Goal: Browse casually

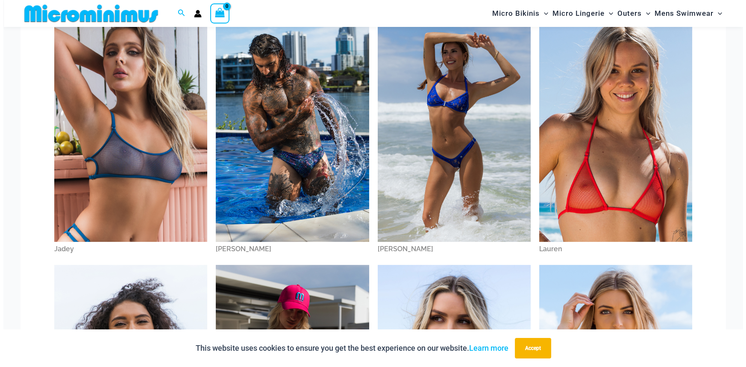
scroll to position [596, 0]
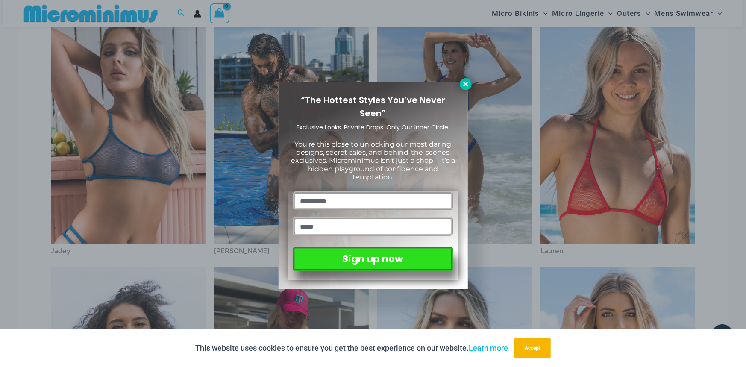
click at [462, 83] on icon at bounding box center [466, 84] width 8 height 8
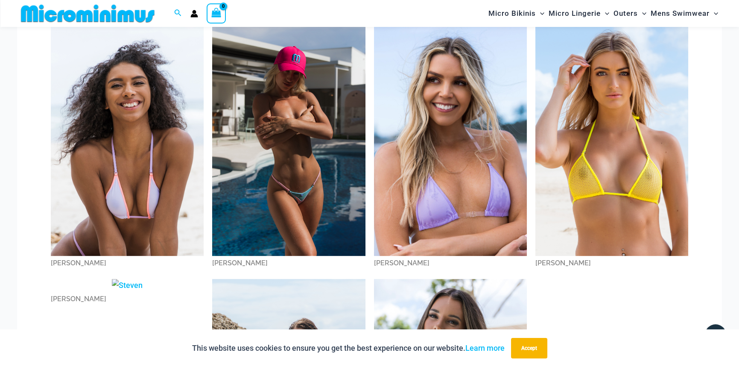
scroll to position [847, 0]
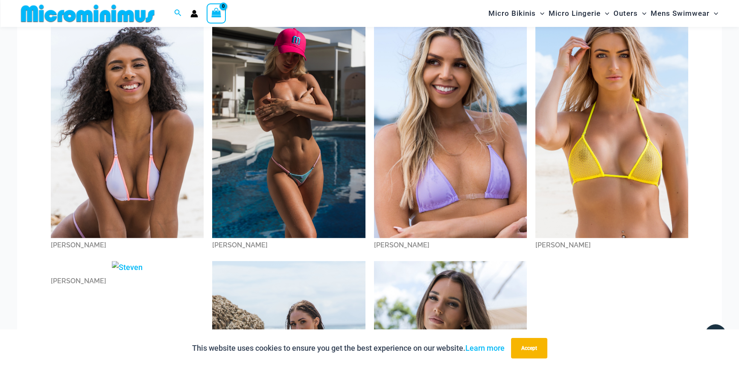
click at [139, 93] on img at bounding box center [127, 123] width 153 height 229
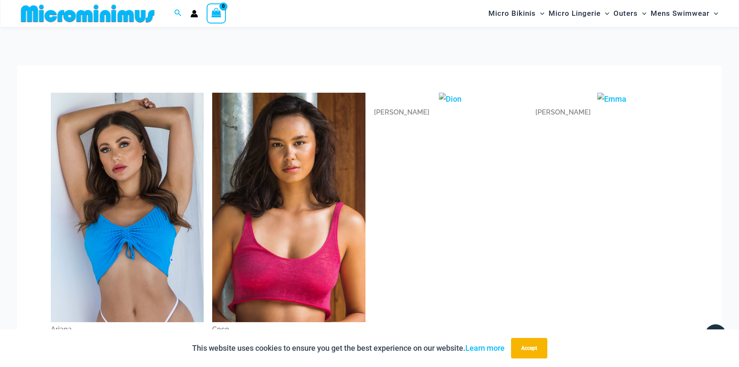
scroll to position [0, 0]
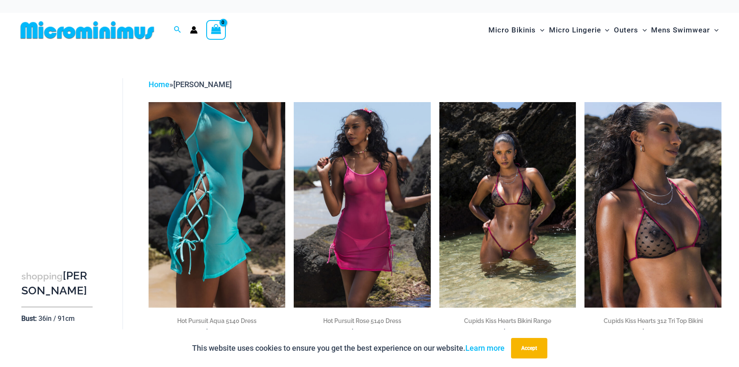
click at [213, 183] on img at bounding box center [217, 204] width 137 height 205
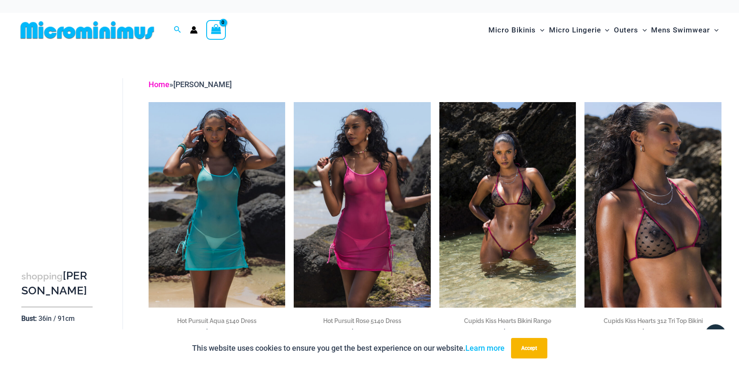
click at [158, 85] on link "Home" at bounding box center [159, 84] width 21 height 9
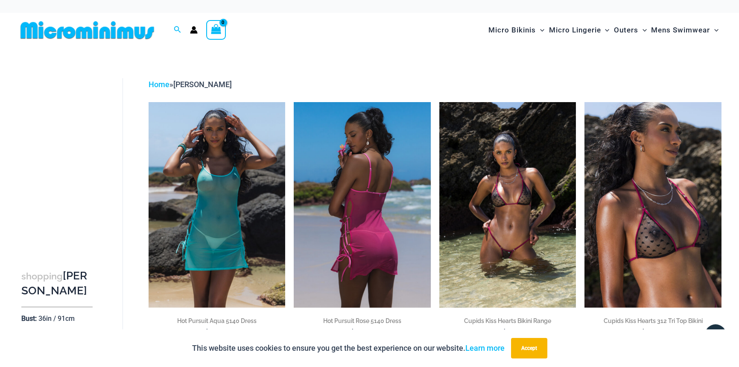
drag, startPoint x: 375, startPoint y: 235, endPoint x: 363, endPoint y: 238, distance: 11.8
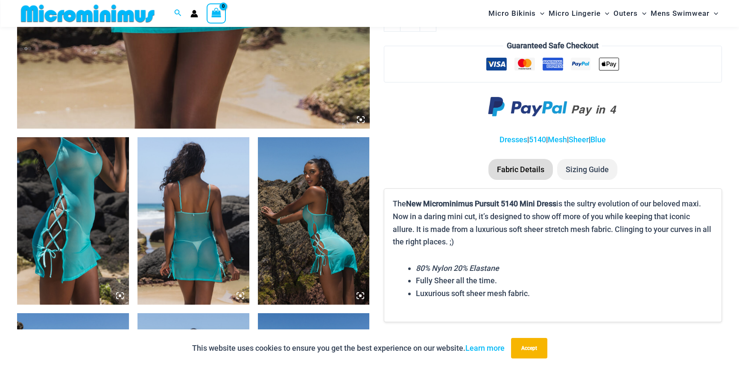
scroll to position [504, 0]
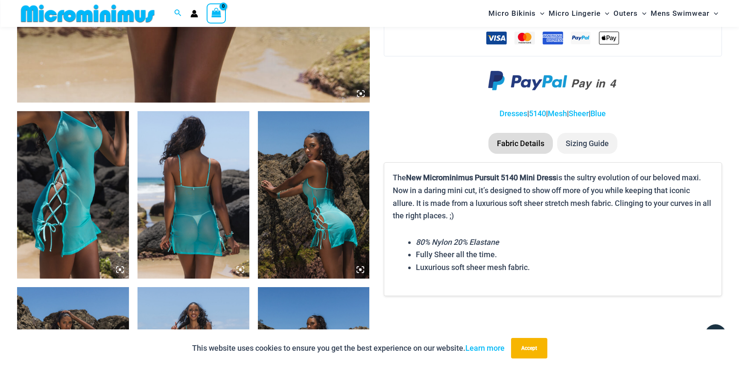
click at [82, 210] on img at bounding box center [73, 195] width 112 height 168
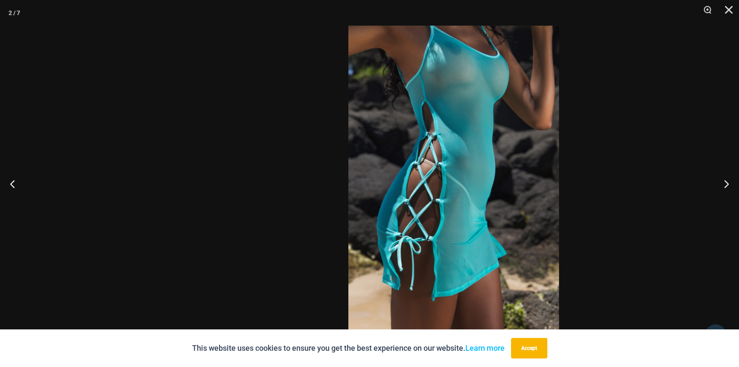
click at [348, 196] on img at bounding box center [453, 184] width 211 height 316
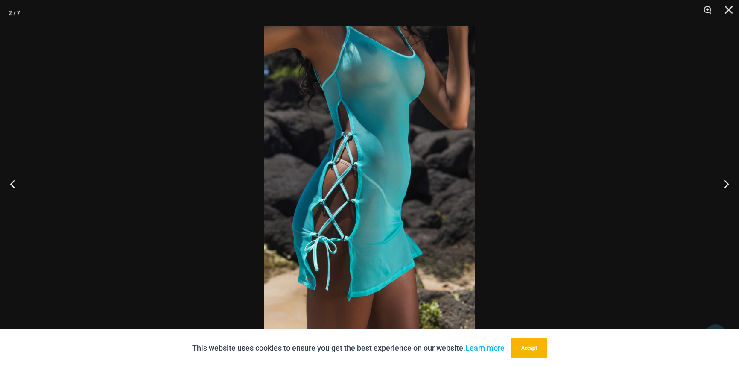
click at [329, 190] on img at bounding box center [369, 184] width 211 height 316
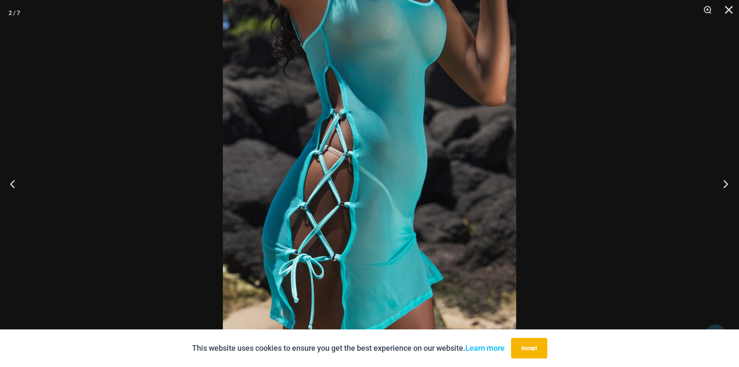
click at [725, 182] on button "Next" at bounding box center [723, 183] width 32 height 43
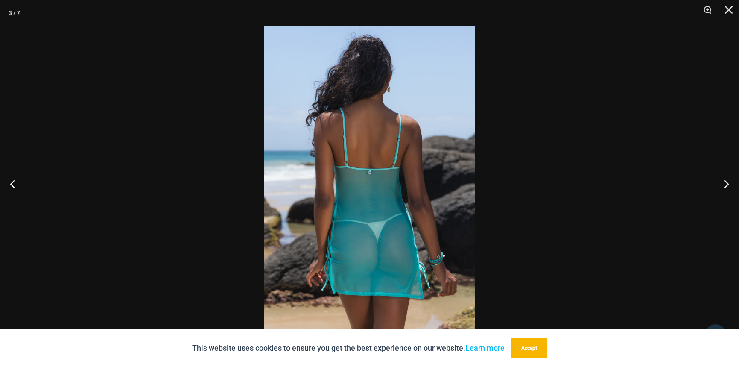
click at [355, 194] on img at bounding box center [369, 184] width 211 height 316
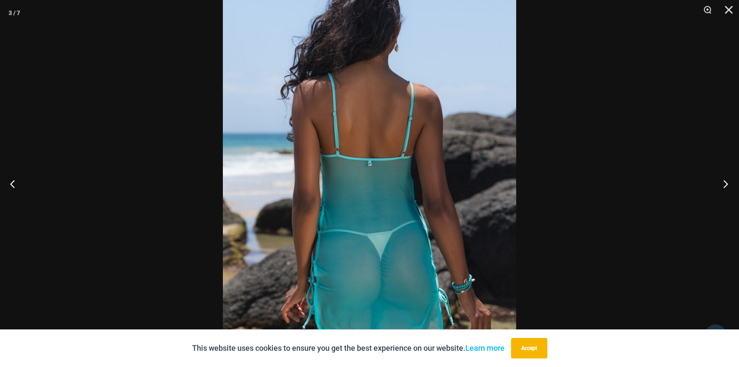
click at [725, 185] on button "Next" at bounding box center [723, 183] width 32 height 43
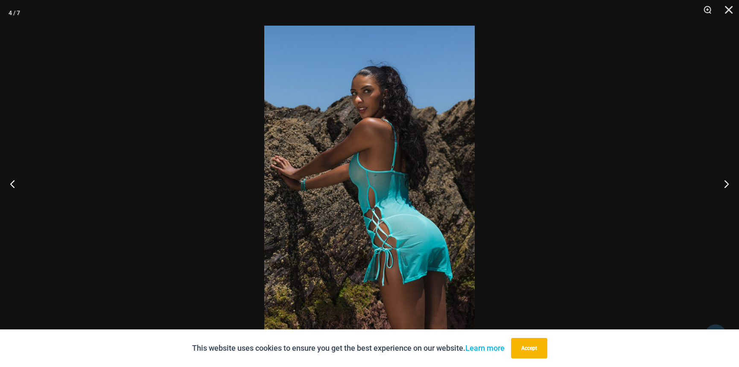
click at [415, 209] on img at bounding box center [369, 184] width 211 height 316
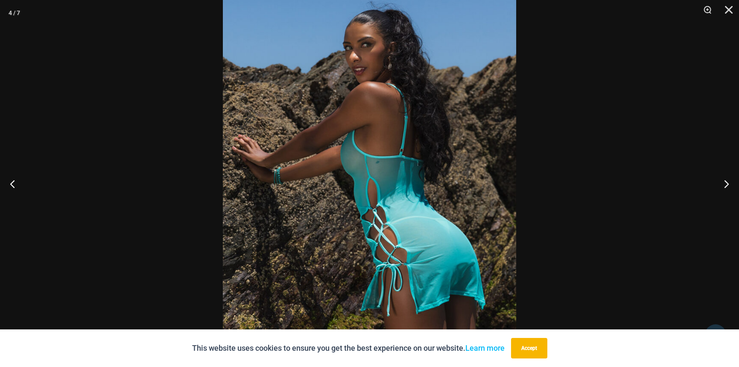
click at [600, 140] on div at bounding box center [369, 183] width 739 height 367
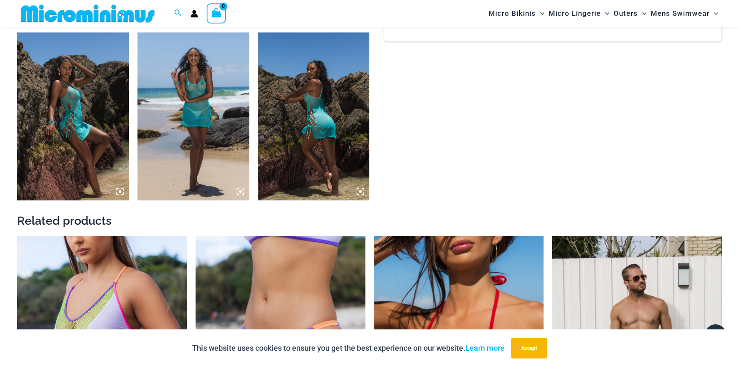
scroll to position [761, 0]
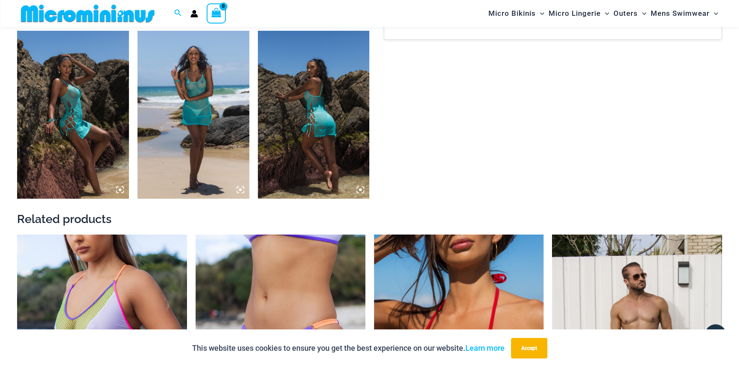
click at [88, 132] on img at bounding box center [73, 115] width 112 height 168
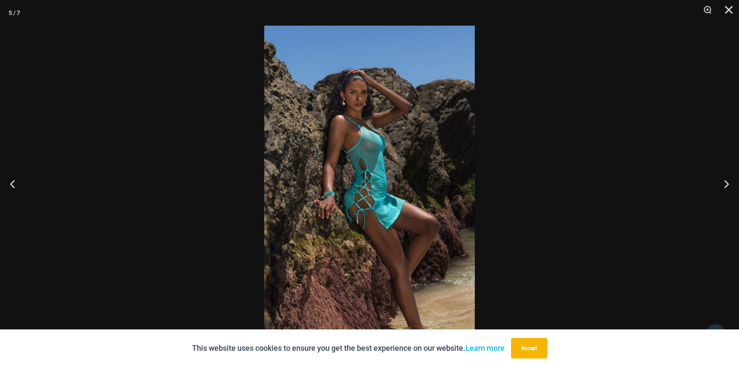
click at [348, 195] on img at bounding box center [369, 184] width 211 height 316
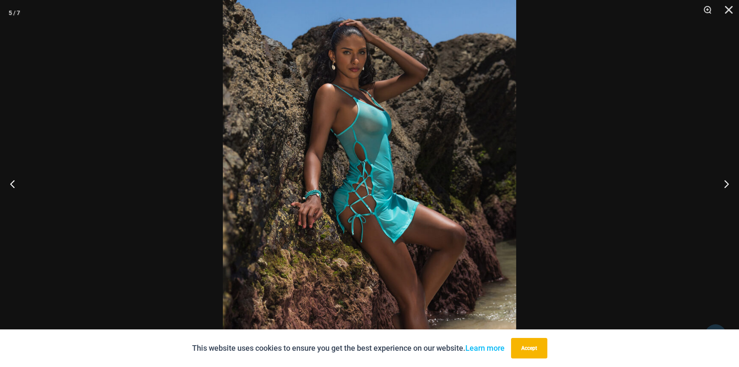
drag, startPoint x: 352, startPoint y: 157, endPoint x: 348, endPoint y: 156, distance: 4.3
click at [726, 184] on button "Next" at bounding box center [723, 183] width 32 height 43
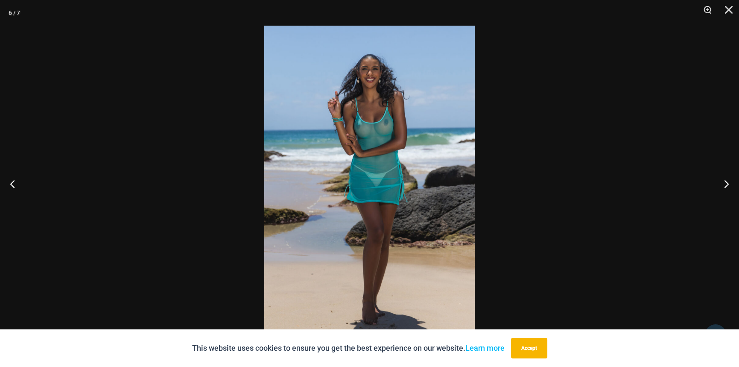
click at [408, 170] on img at bounding box center [369, 184] width 211 height 316
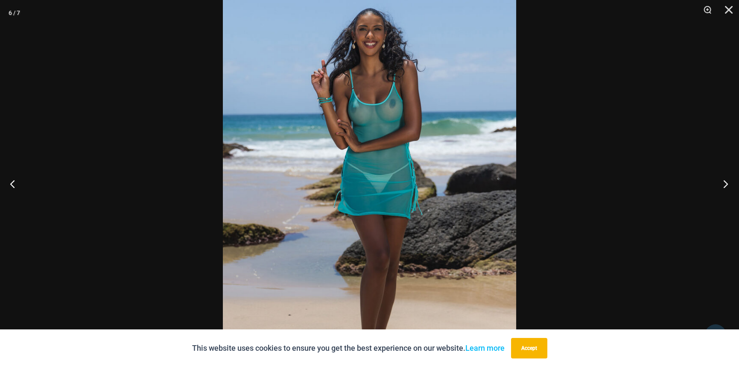
click at [723, 185] on button "Next" at bounding box center [723, 183] width 32 height 43
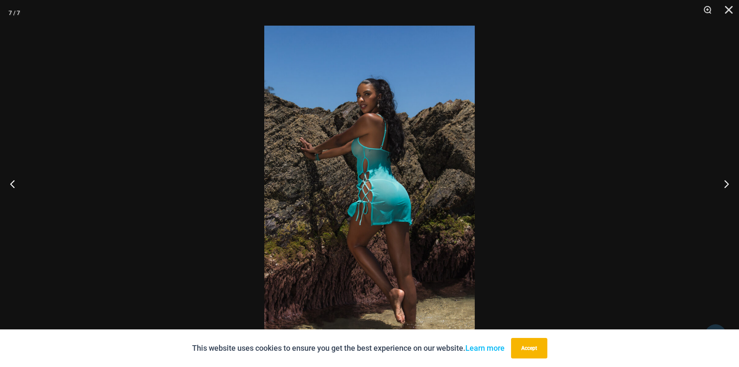
click at [375, 168] on img at bounding box center [369, 184] width 211 height 316
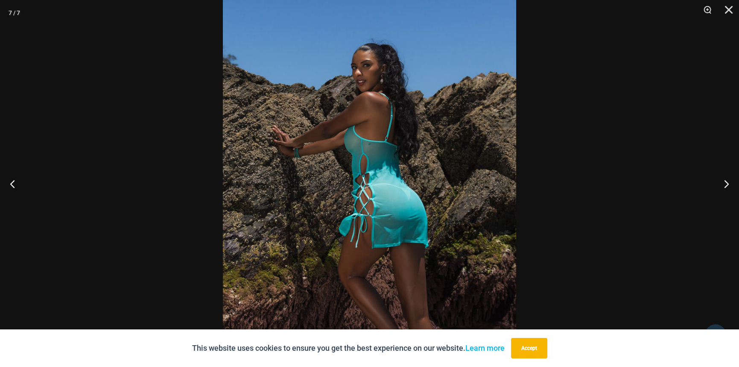
click at [529, 348] on button "Accept" at bounding box center [529, 348] width 36 height 20
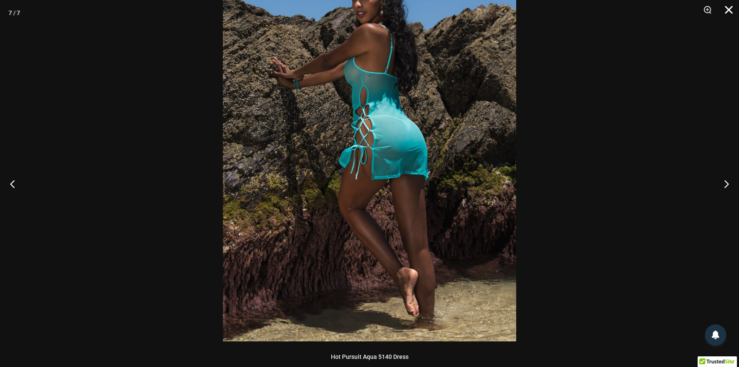
click at [727, 10] on button "Close" at bounding box center [725, 13] width 21 height 26
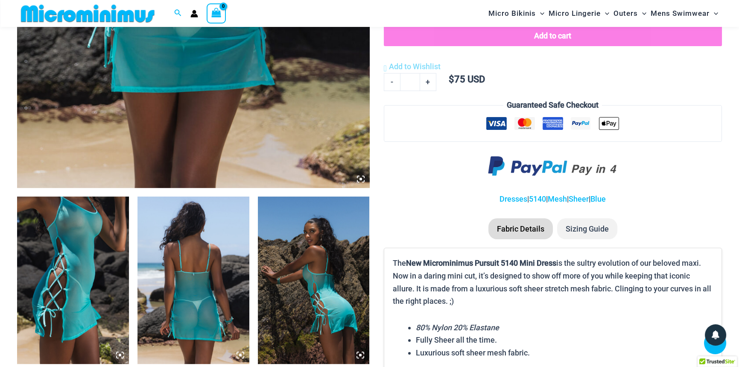
scroll to position [77, 0]
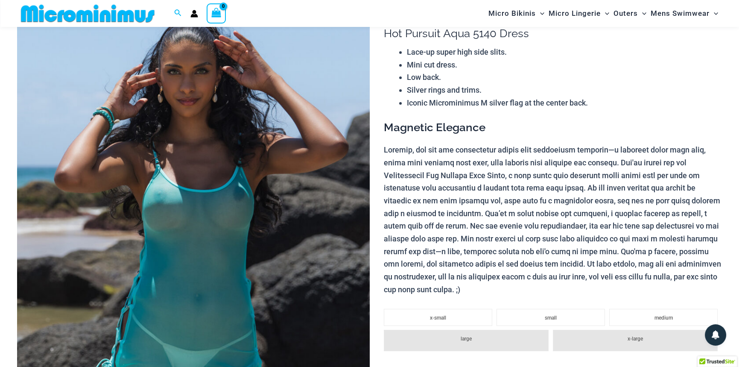
drag, startPoint x: 581, startPoint y: 209, endPoint x: 553, endPoint y: 209, distance: 27.3
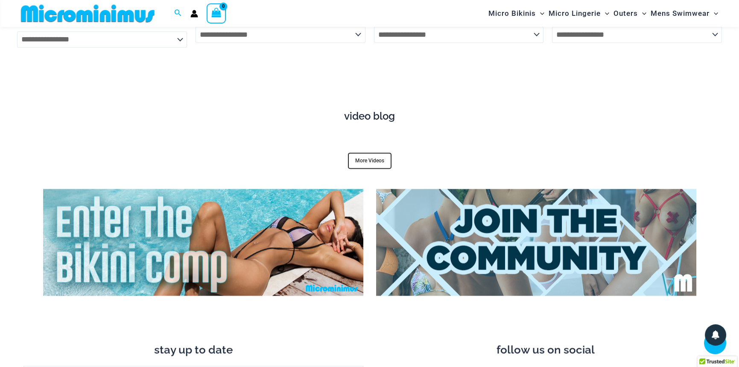
scroll to position [3236, 0]
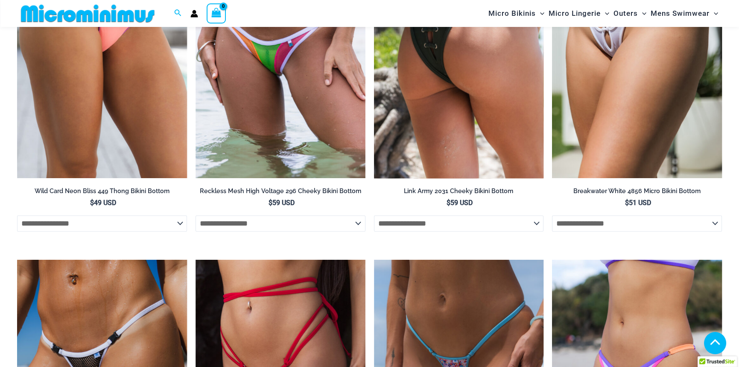
scroll to position [2641, 0]
